Goal: Transaction & Acquisition: Purchase product/service

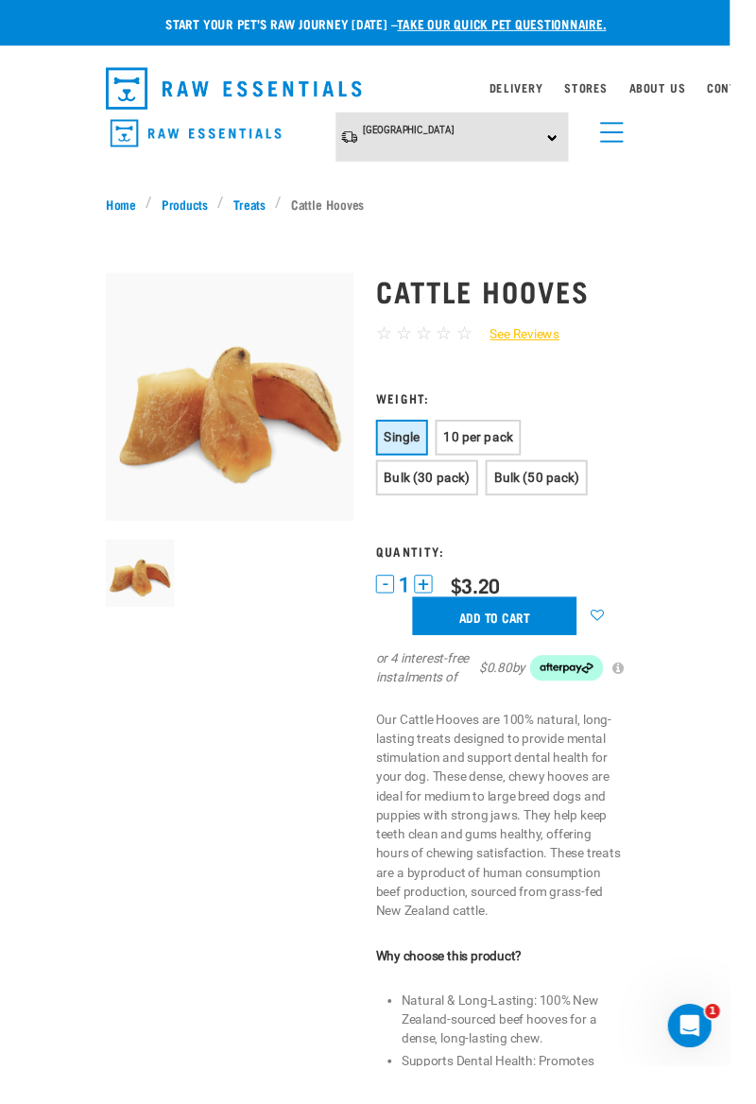
click at [502, 440] on button "10 per pack" at bounding box center [495, 453] width 89 height 37
click at [266, 208] on link "Treats" at bounding box center [258, 211] width 53 height 20
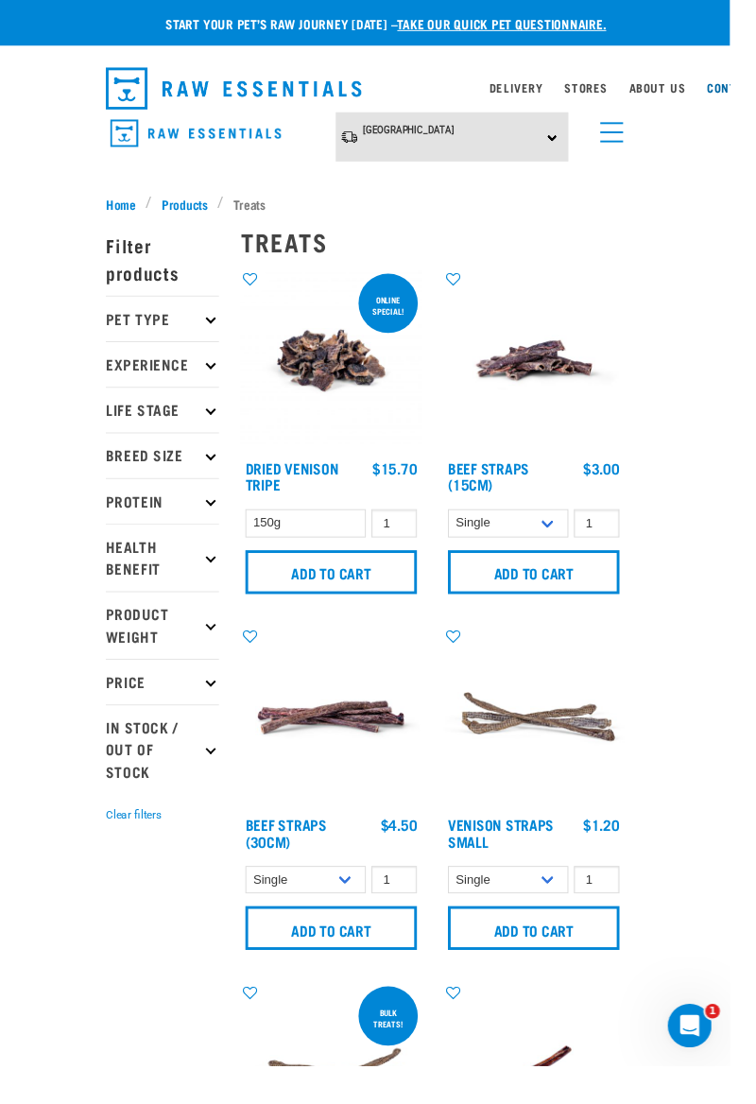
click at [750, 91] on link "Contact" at bounding box center [758, 91] width 53 height 7
click at [686, 91] on link "About Us" at bounding box center [681, 91] width 58 height 7
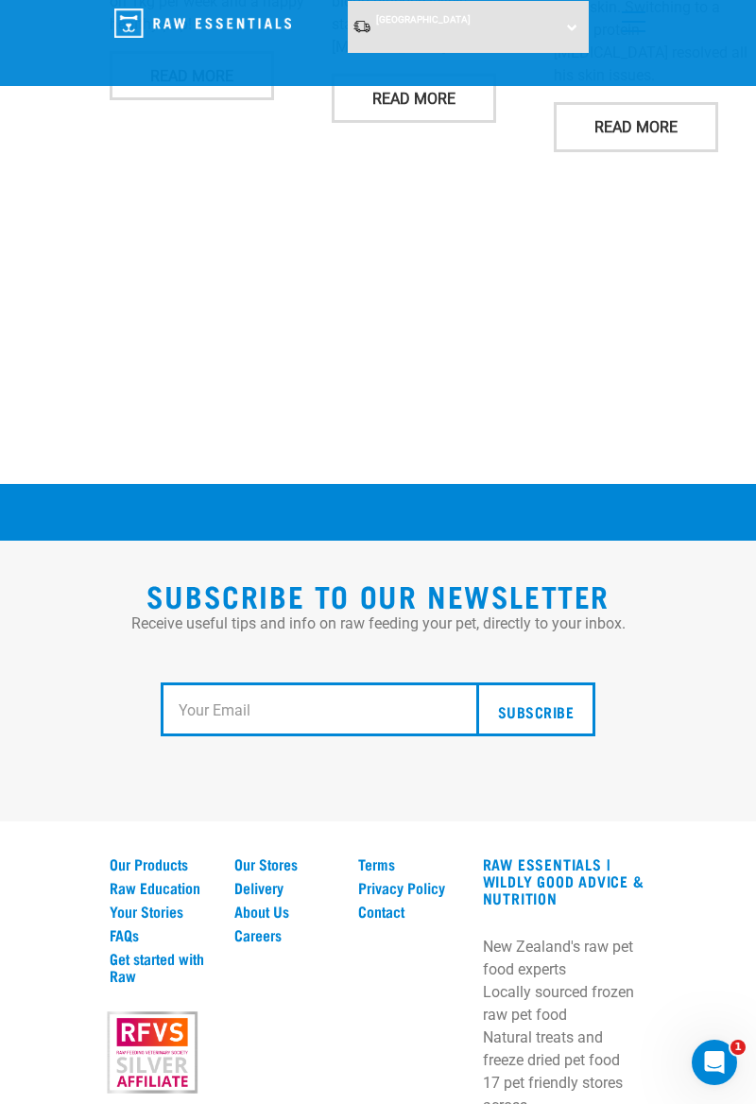
scroll to position [3203, 0]
